Goal: Information Seeking & Learning: Understand process/instructions

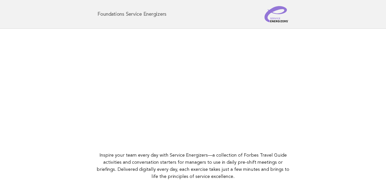
scroll to position [65, 0]
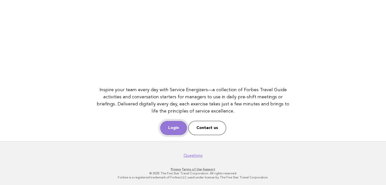
click at [174, 127] on link "Login" at bounding box center [173, 128] width 27 height 14
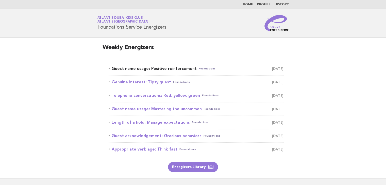
click at [163, 68] on link "Guest name usage: Positive reinforcement Foundations [DATE]" at bounding box center [196, 68] width 175 height 7
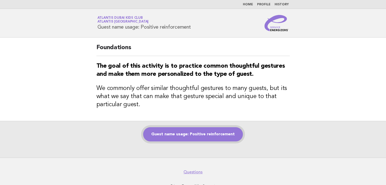
click at [178, 131] on link "Guest name usage: Positive reinforcement" at bounding box center [193, 134] width 100 height 14
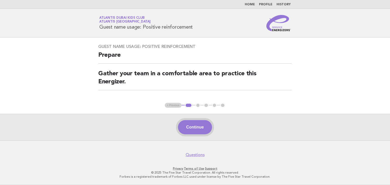
click at [185, 129] on button "Continue" at bounding box center [195, 127] width 34 height 14
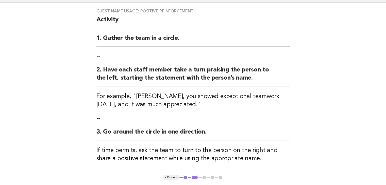
scroll to position [102, 0]
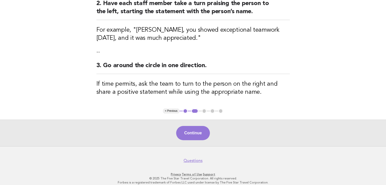
click at [187, 136] on button "Continue" at bounding box center [193, 133] width 34 height 14
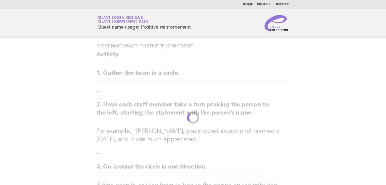
scroll to position [0, 0]
